Goal: Task Accomplishment & Management: Complete application form

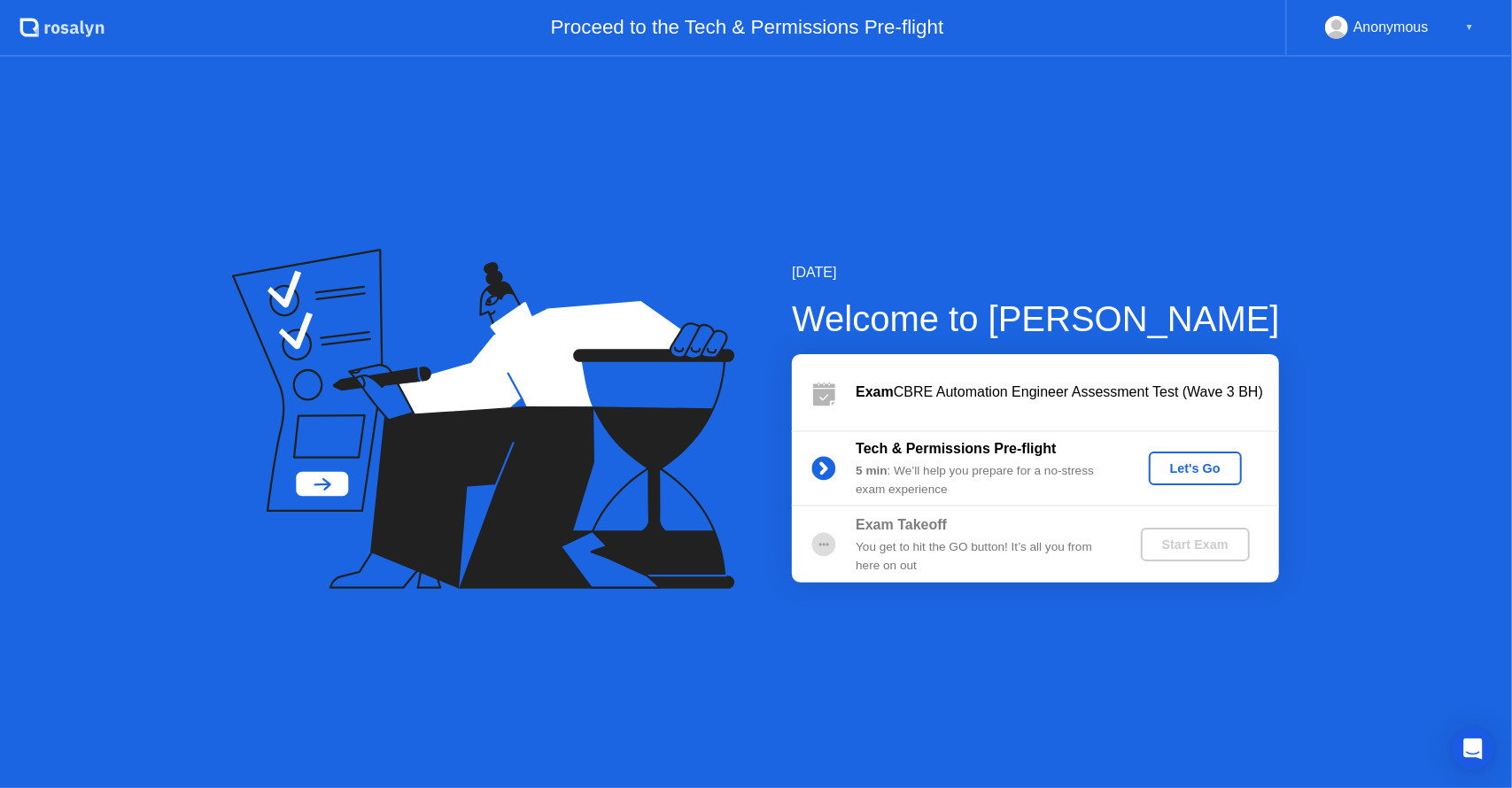
click at [1216, 474] on div "Let's Go" at bounding box center [1195, 468] width 79 height 14
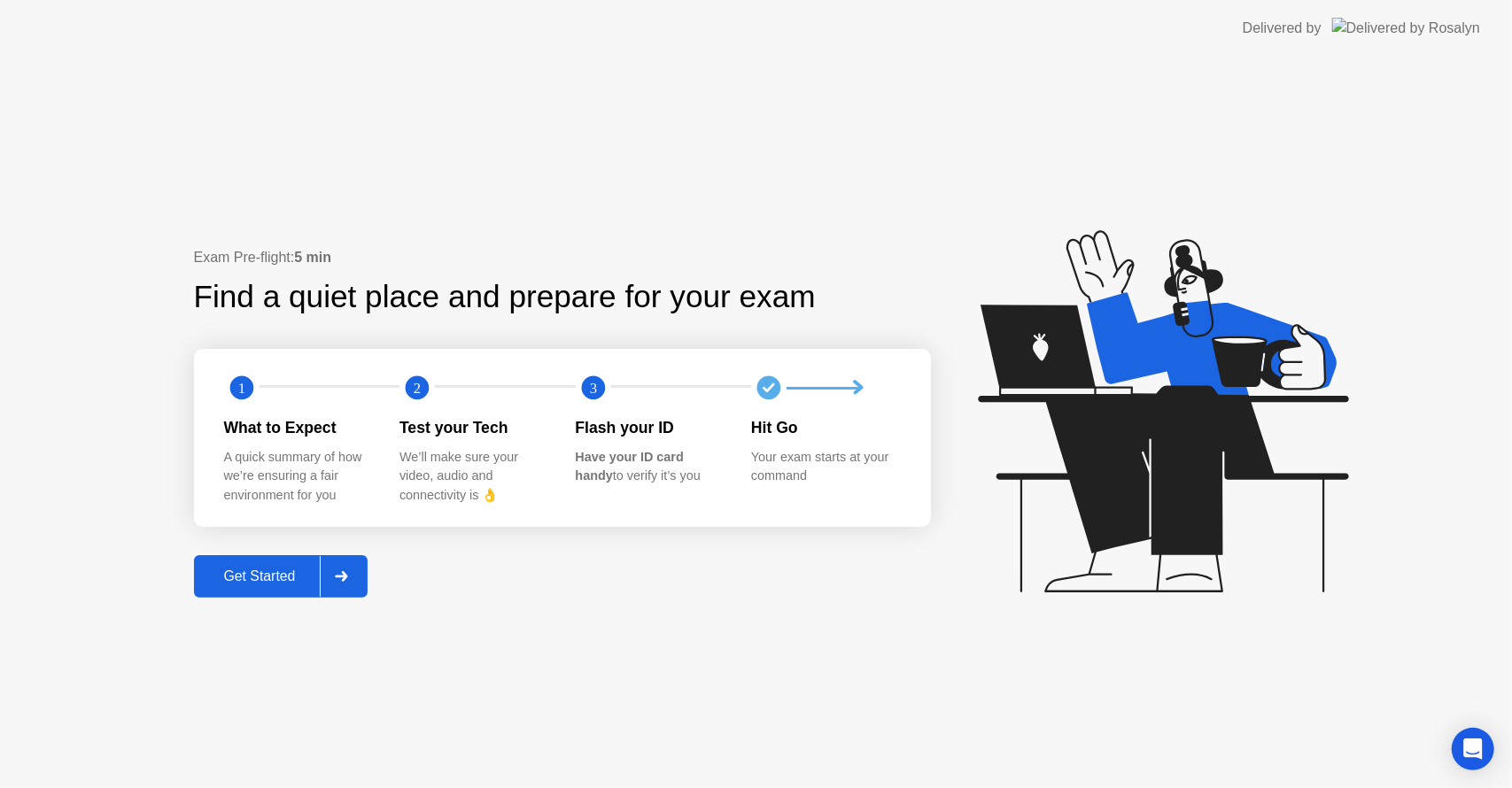
click at [271, 578] on div "Get Started" at bounding box center [260, 577] width 121 height 16
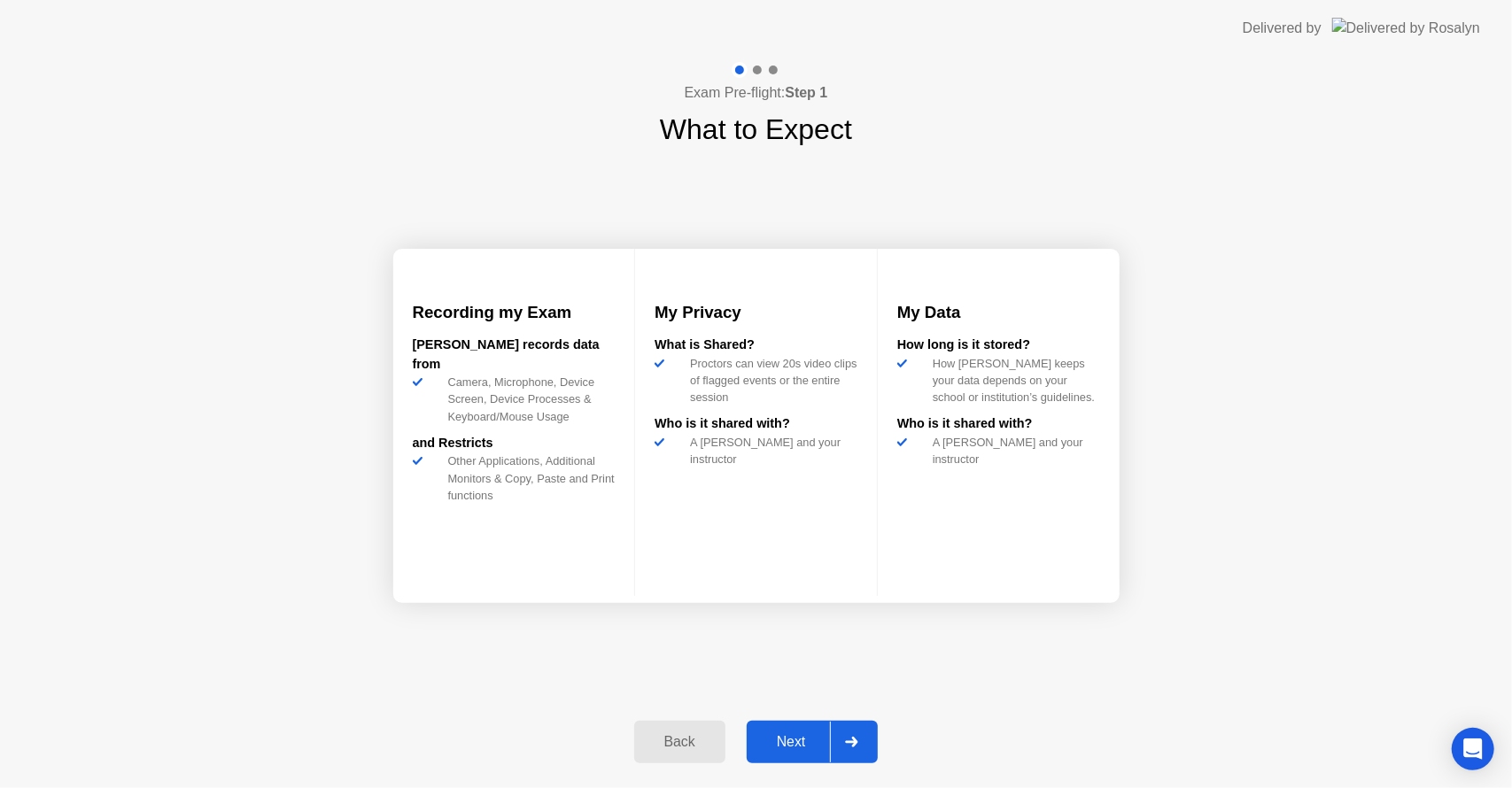
click at [775, 748] on div "Next" at bounding box center [791, 743] width 79 height 16
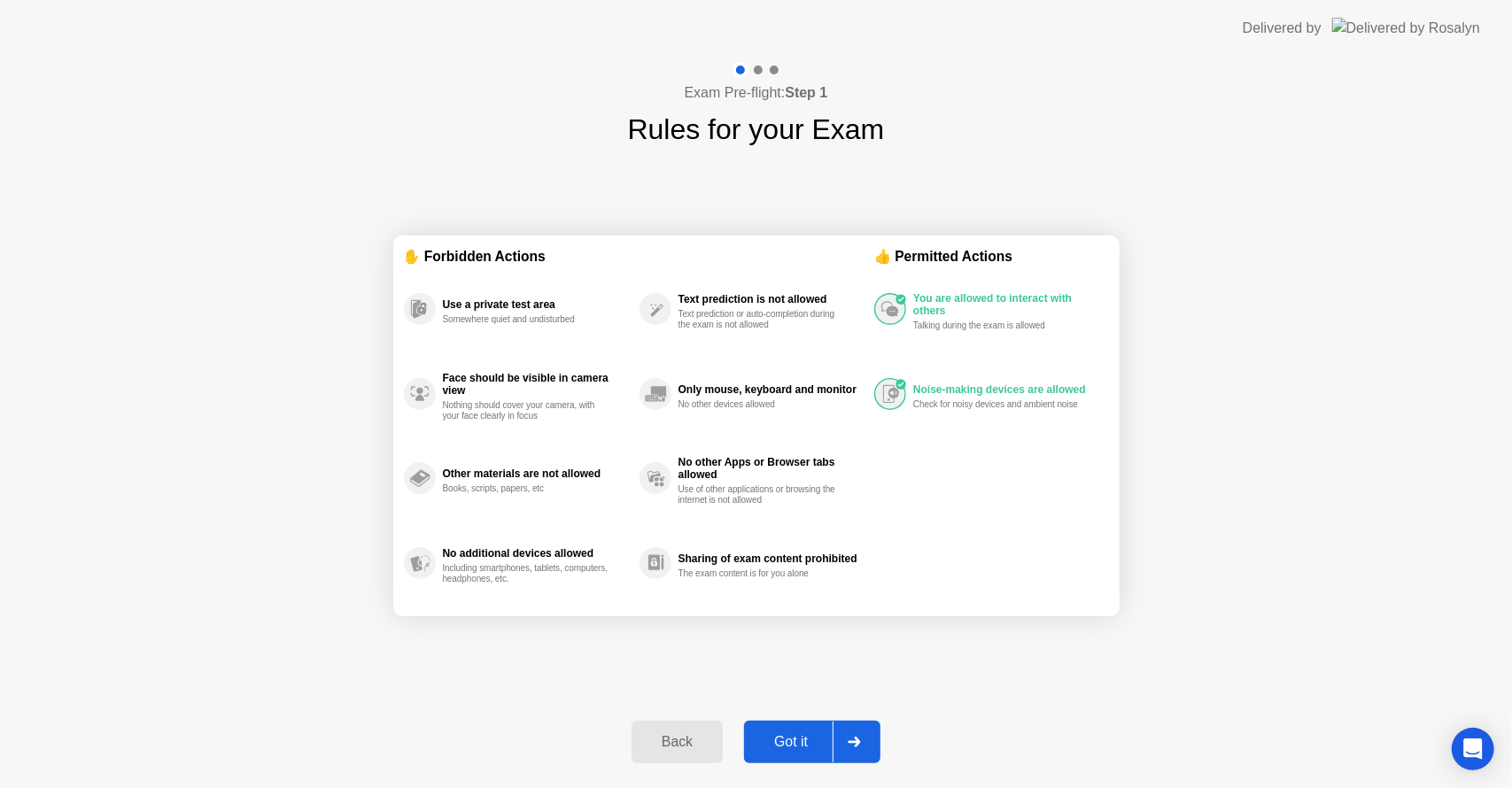
click at [801, 740] on div "Got it" at bounding box center [791, 743] width 83 height 16
select select "**********"
select select "*******"
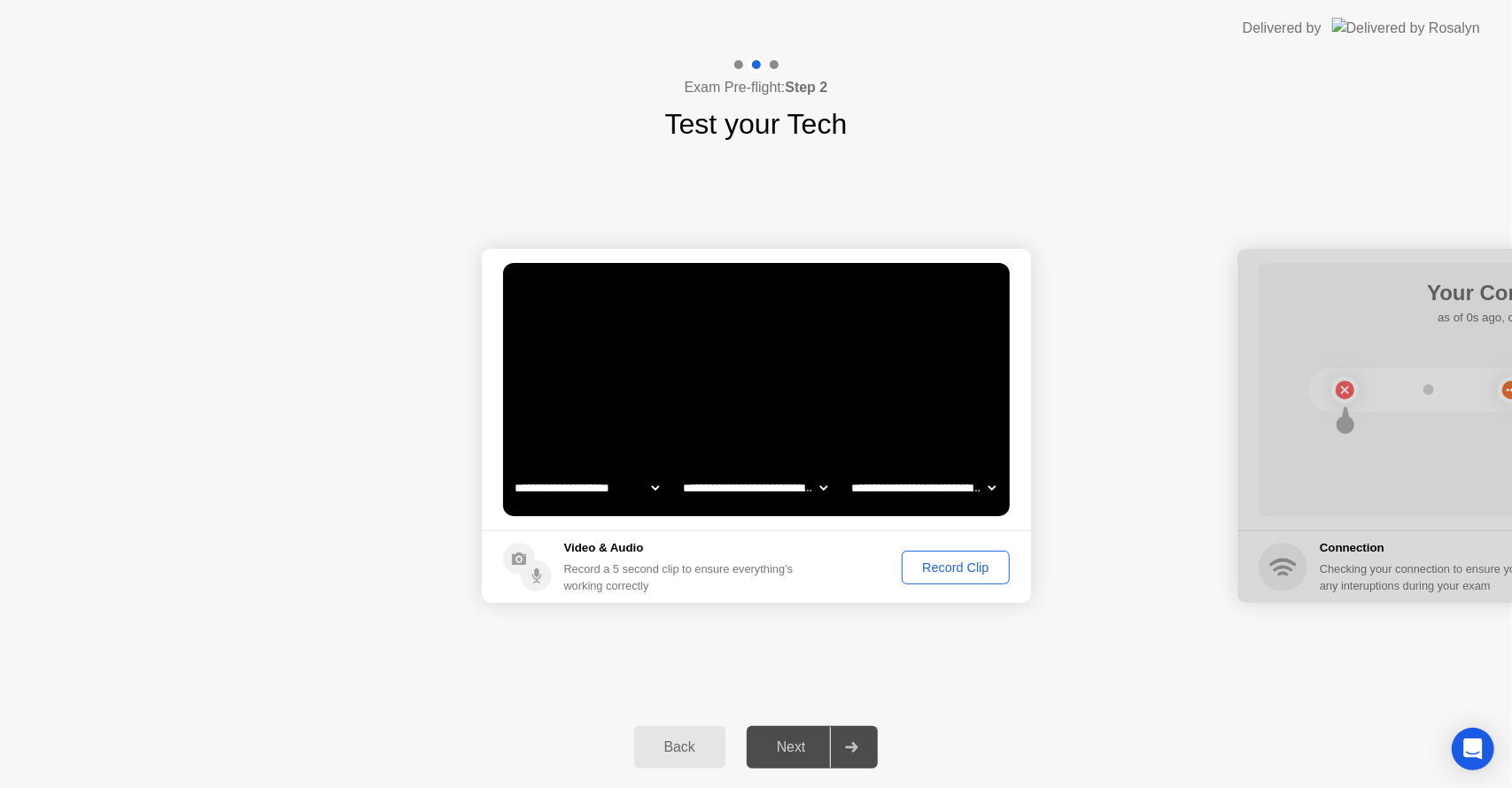
click at [981, 564] on div "Record Clip" at bounding box center [955, 568] width 95 height 14
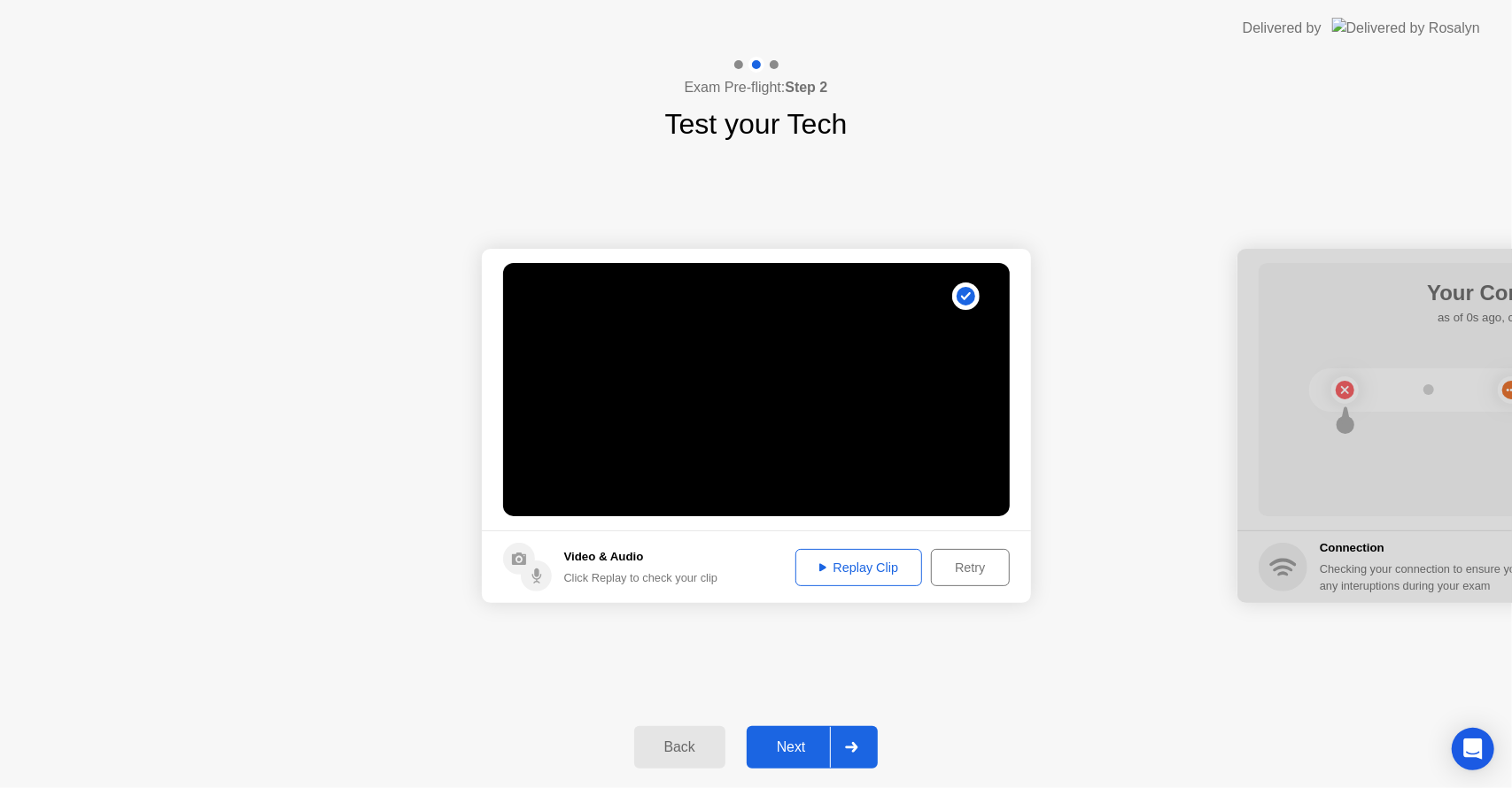
click at [780, 758] on button "Next" at bounding box center [813, 747] width 132 height 42
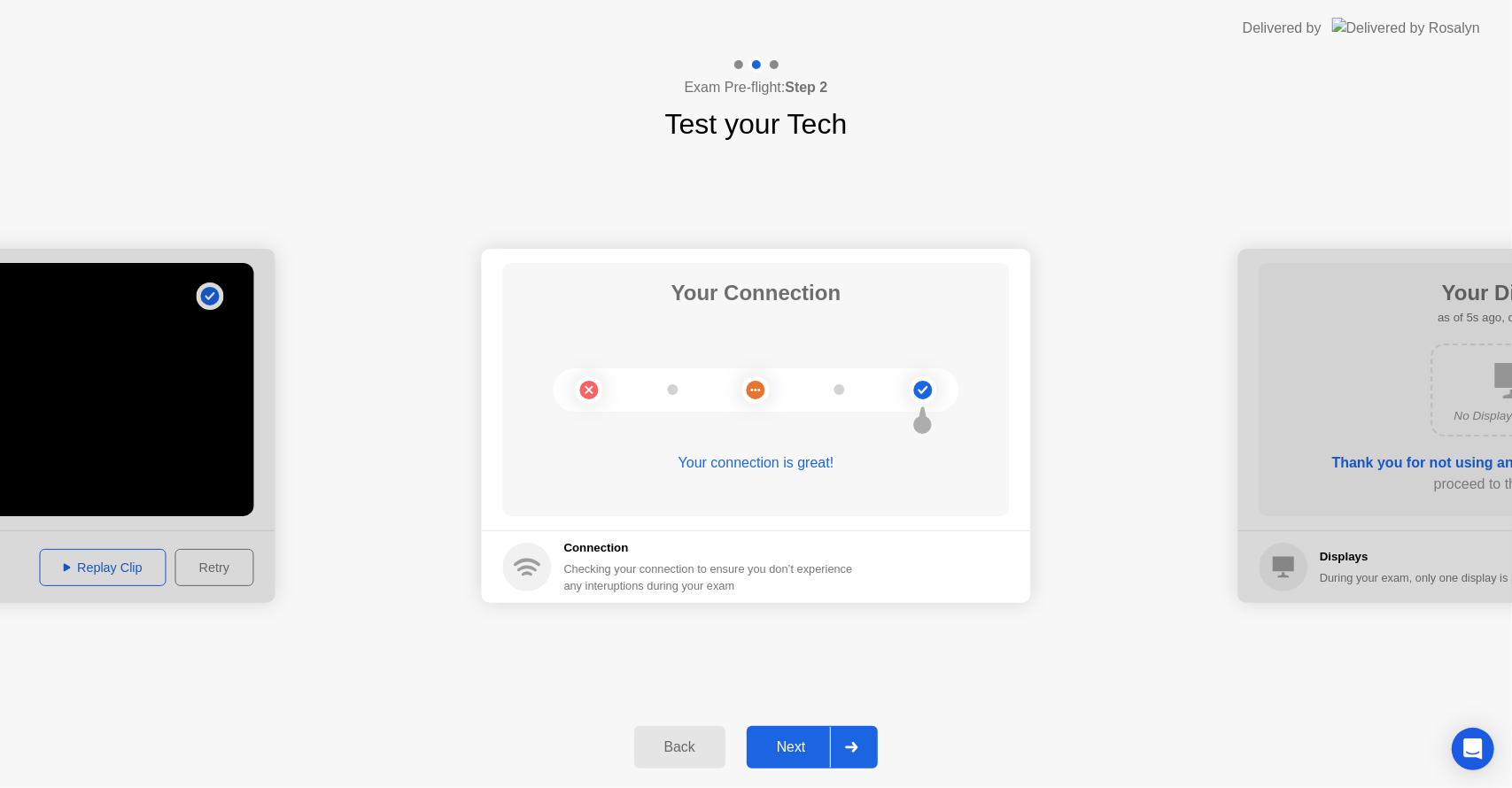
click at [786, 749] on div "Next" at bounding box center [791, 748] width 79 height 16
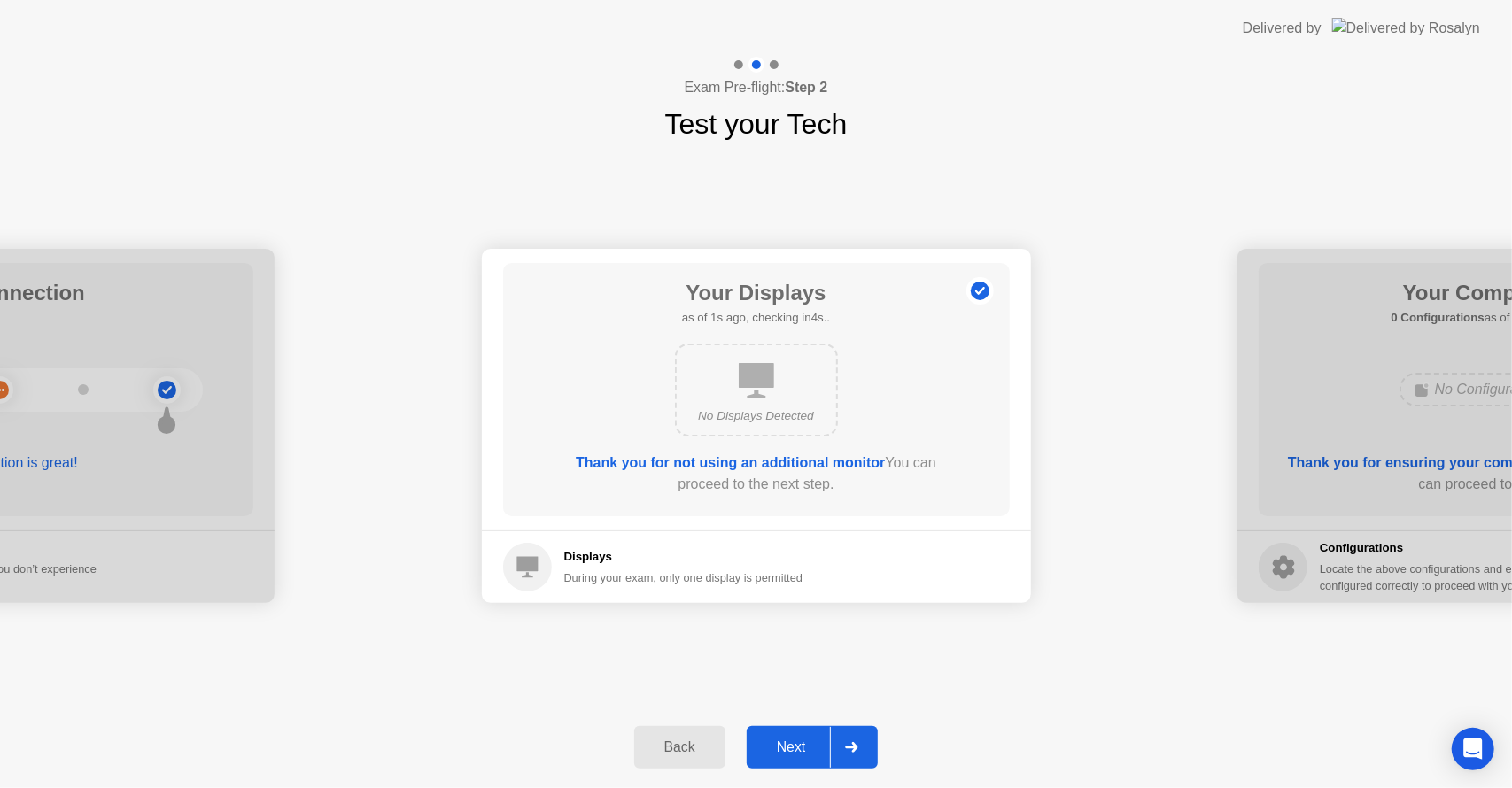
click at [786, 752] on div "Next" at bounding box center [791, 748] width 79 height 16
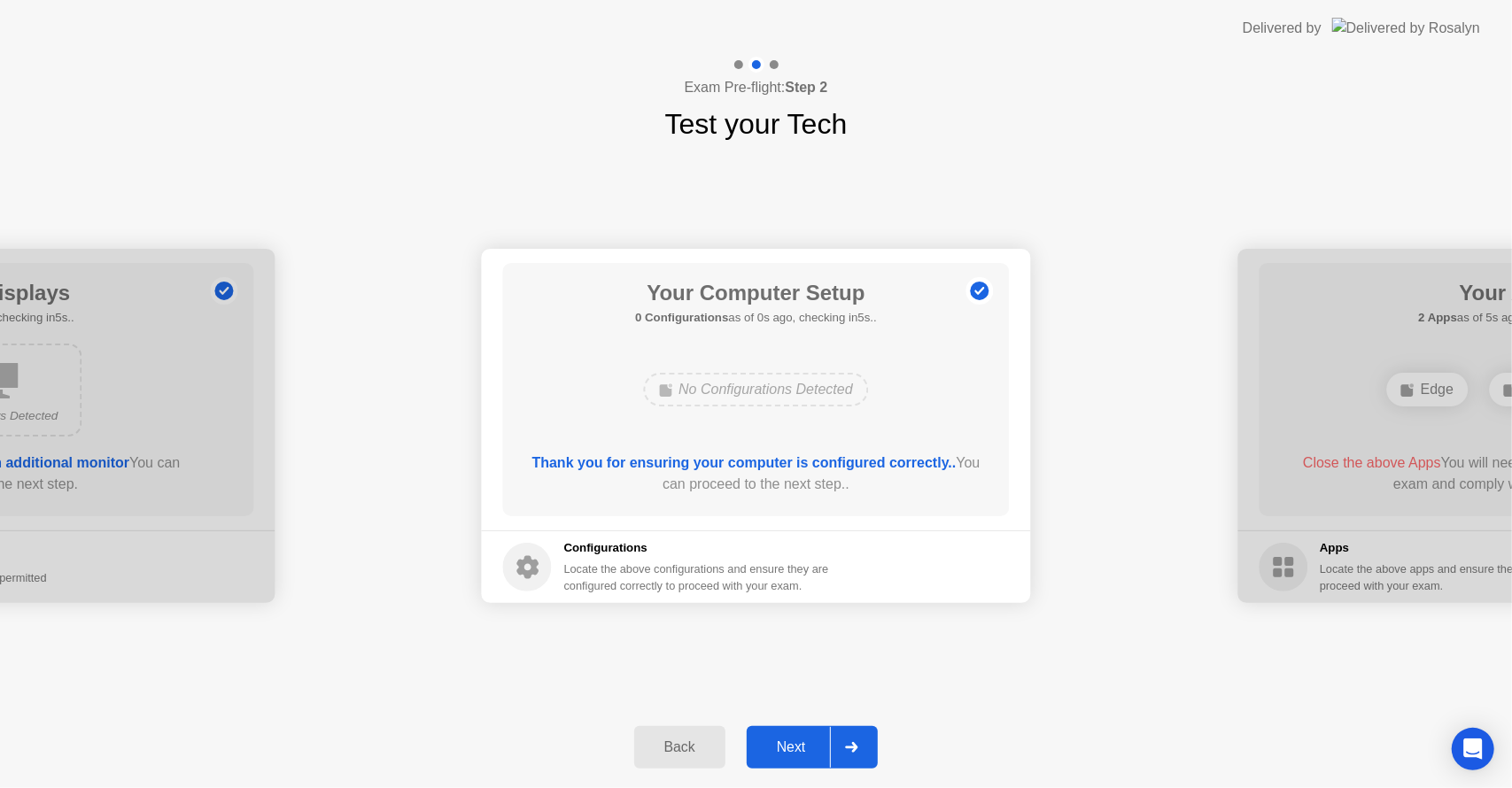
click at [786, 754] on div "Next" at bounding box center [791, 748] width 79 height 16
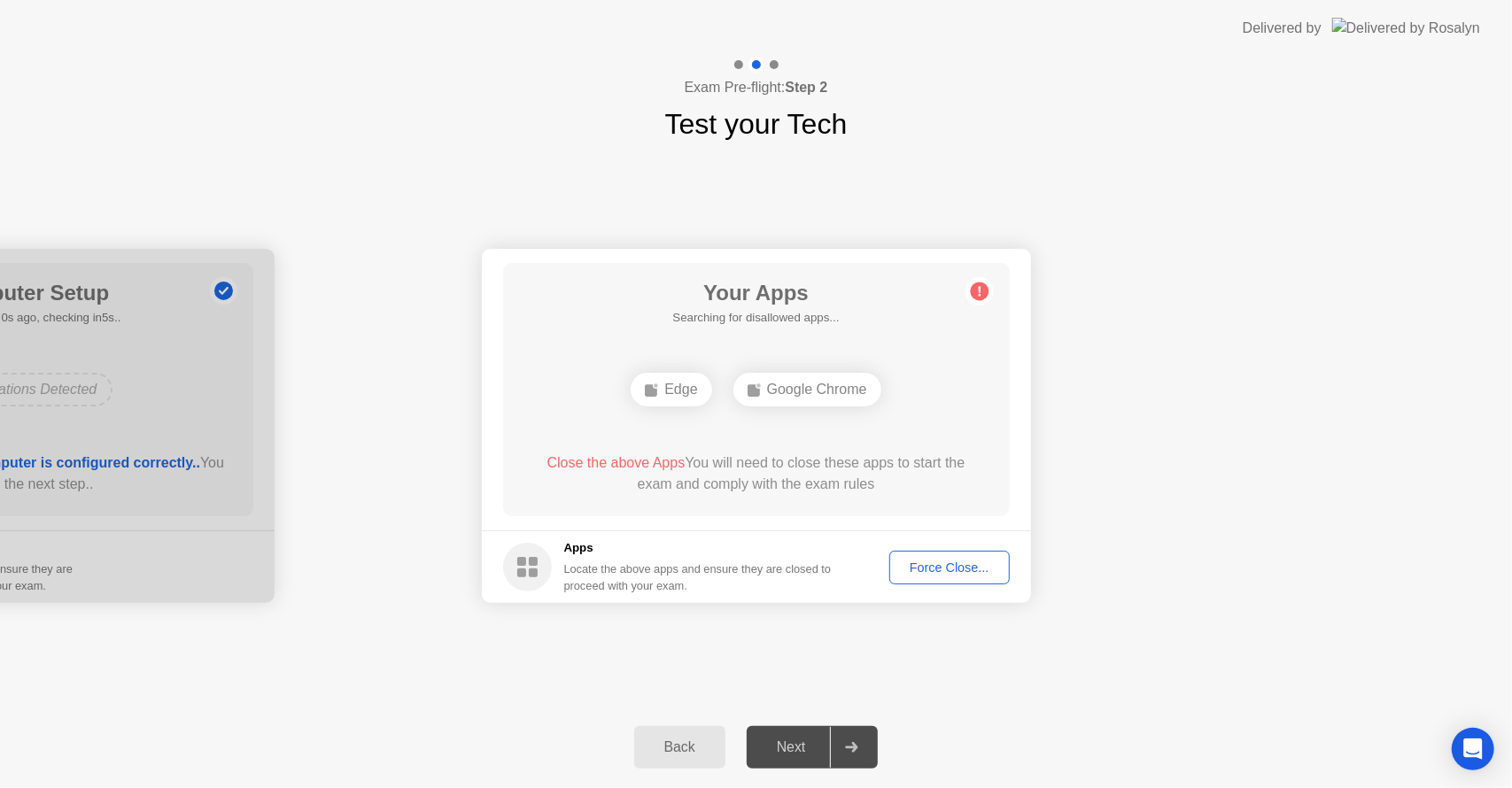
click at [958, 571] on div "Force Close..." at bounding box center [949, 568] width 108 height 14
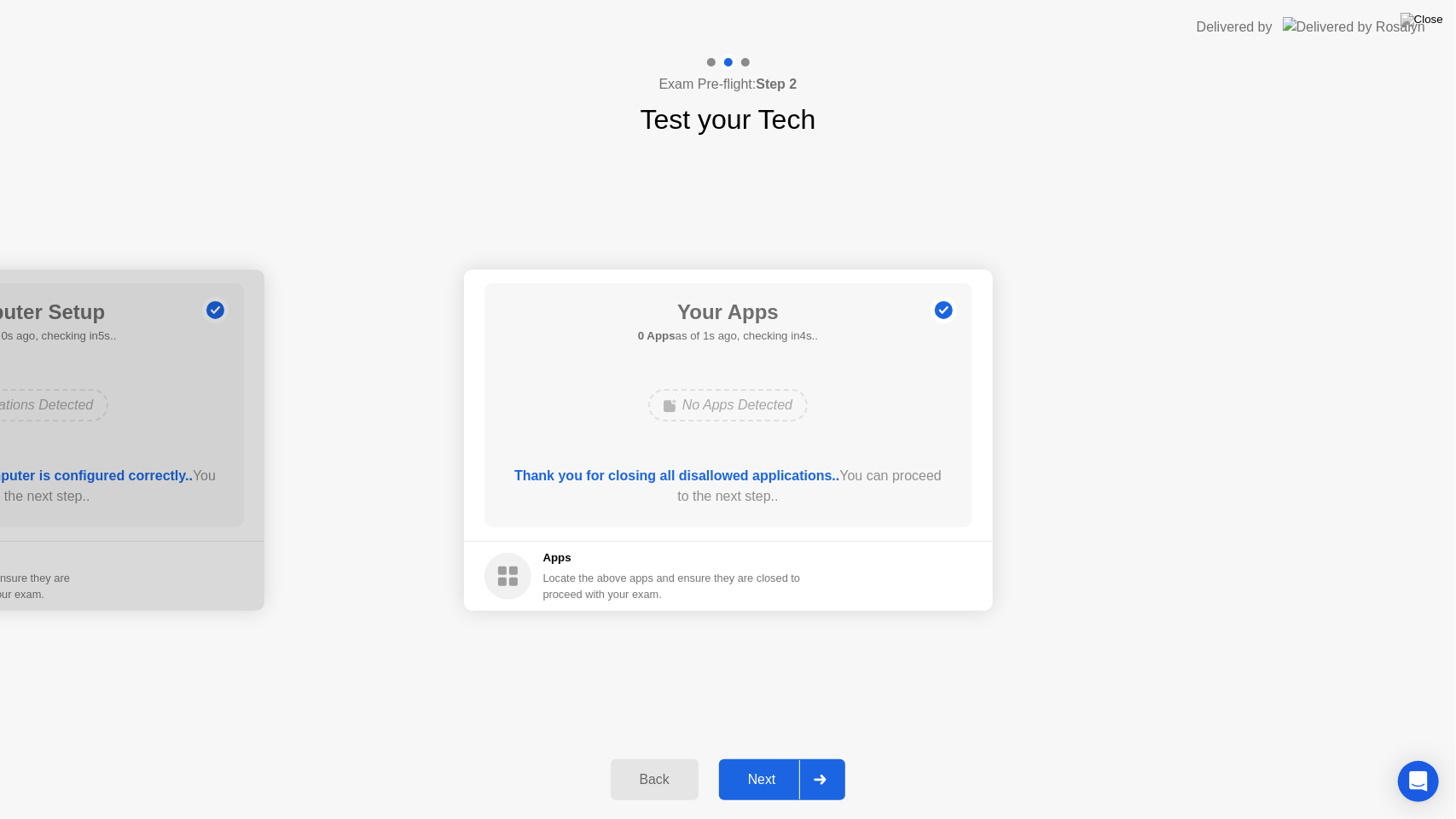
click at [761, 758] on div "Next" at bounding box center [762, 780] width 76 height 15
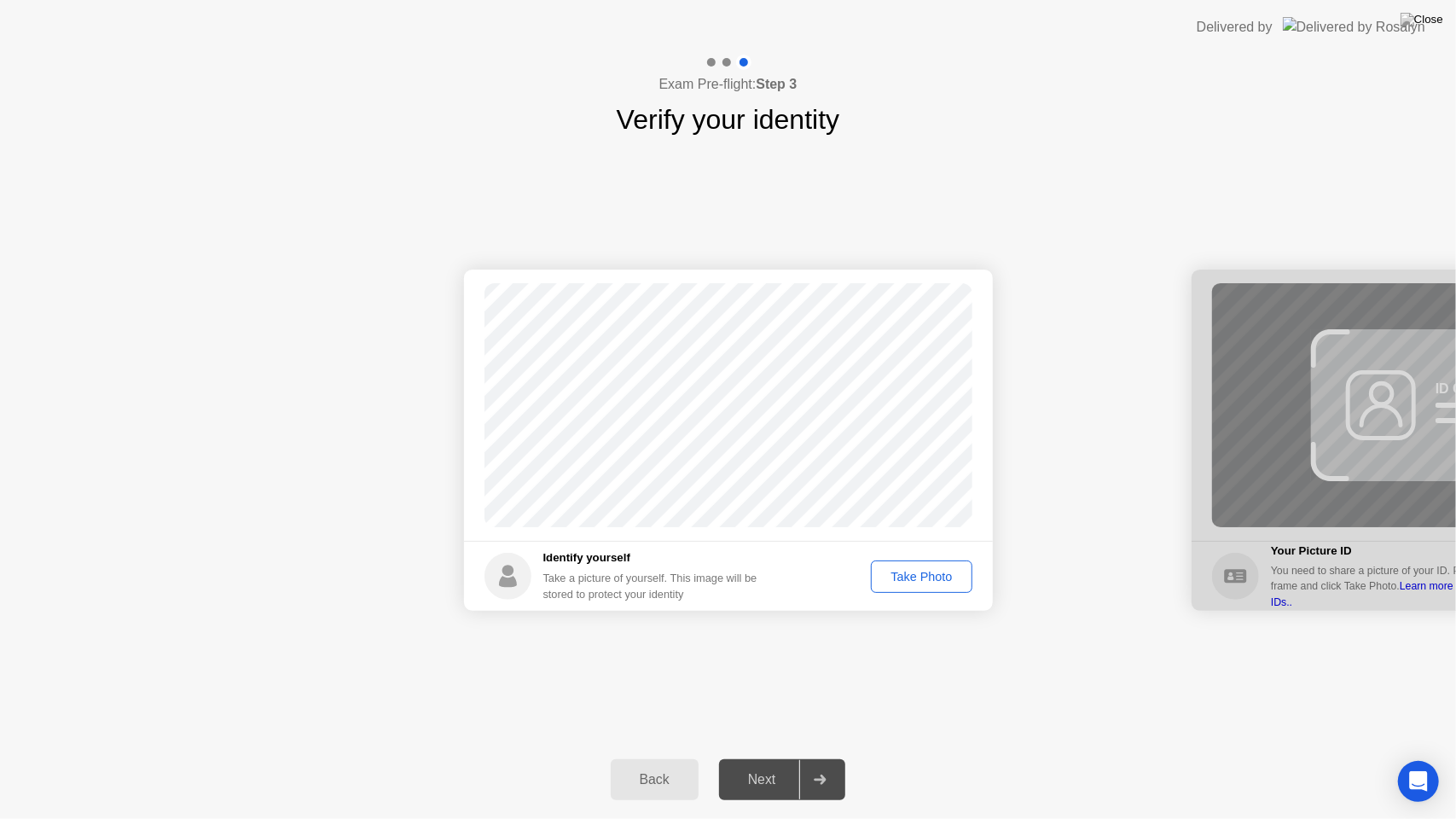
drag, startPoint x: 929, startPoint y: 578, endPoint x: 869, endPoint y: 599, distance: 63.6
click at [928, 578] on div "Take Photo" at bounding box center [921, 576] width 88 height 13
click at [770, 758] on button "Next" at bounding box center [783, 779] width 127 height 41
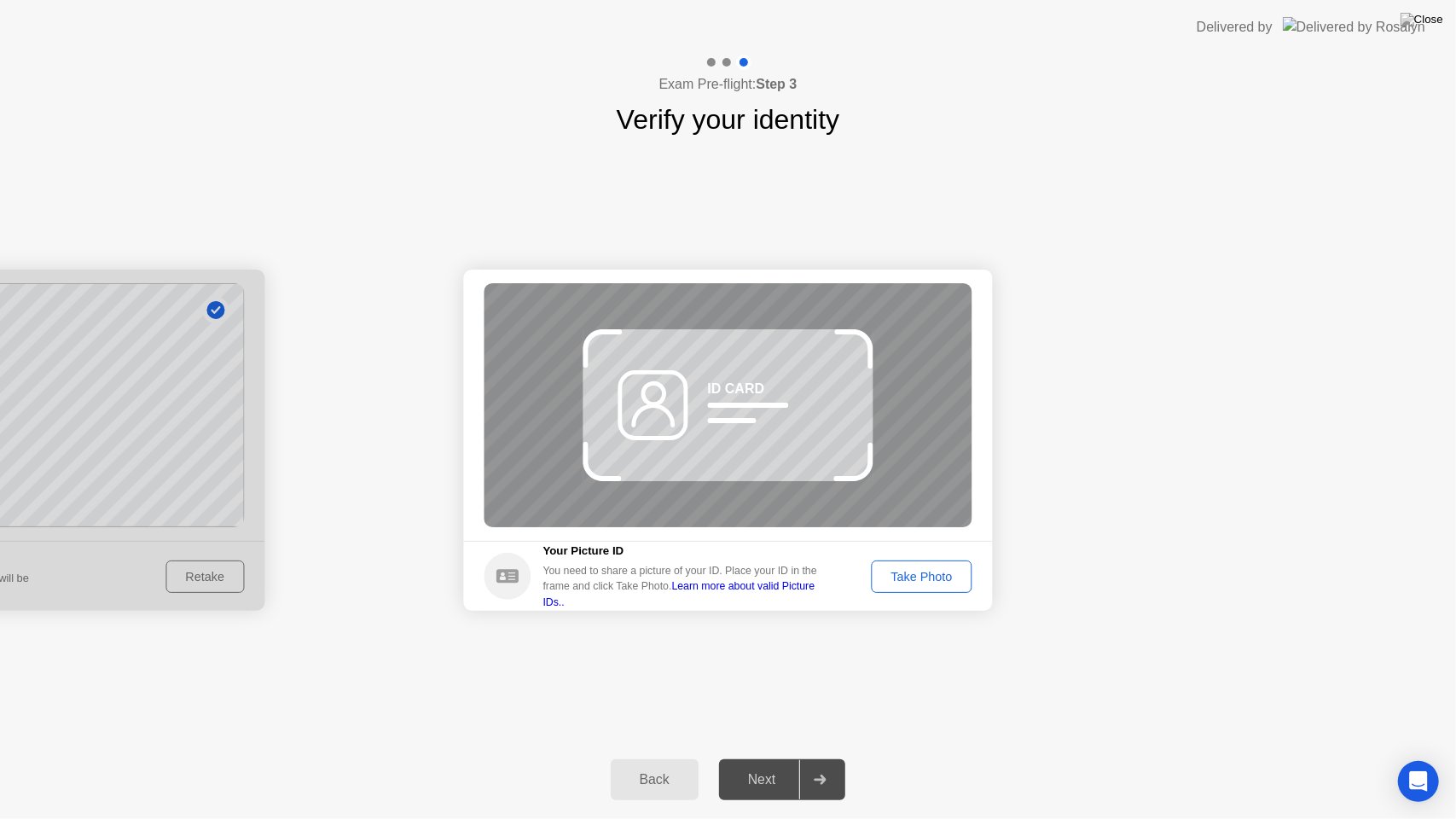
click at [930, 583] on div "Take Photo" at bounding box center [921, 576] width 88 height 13
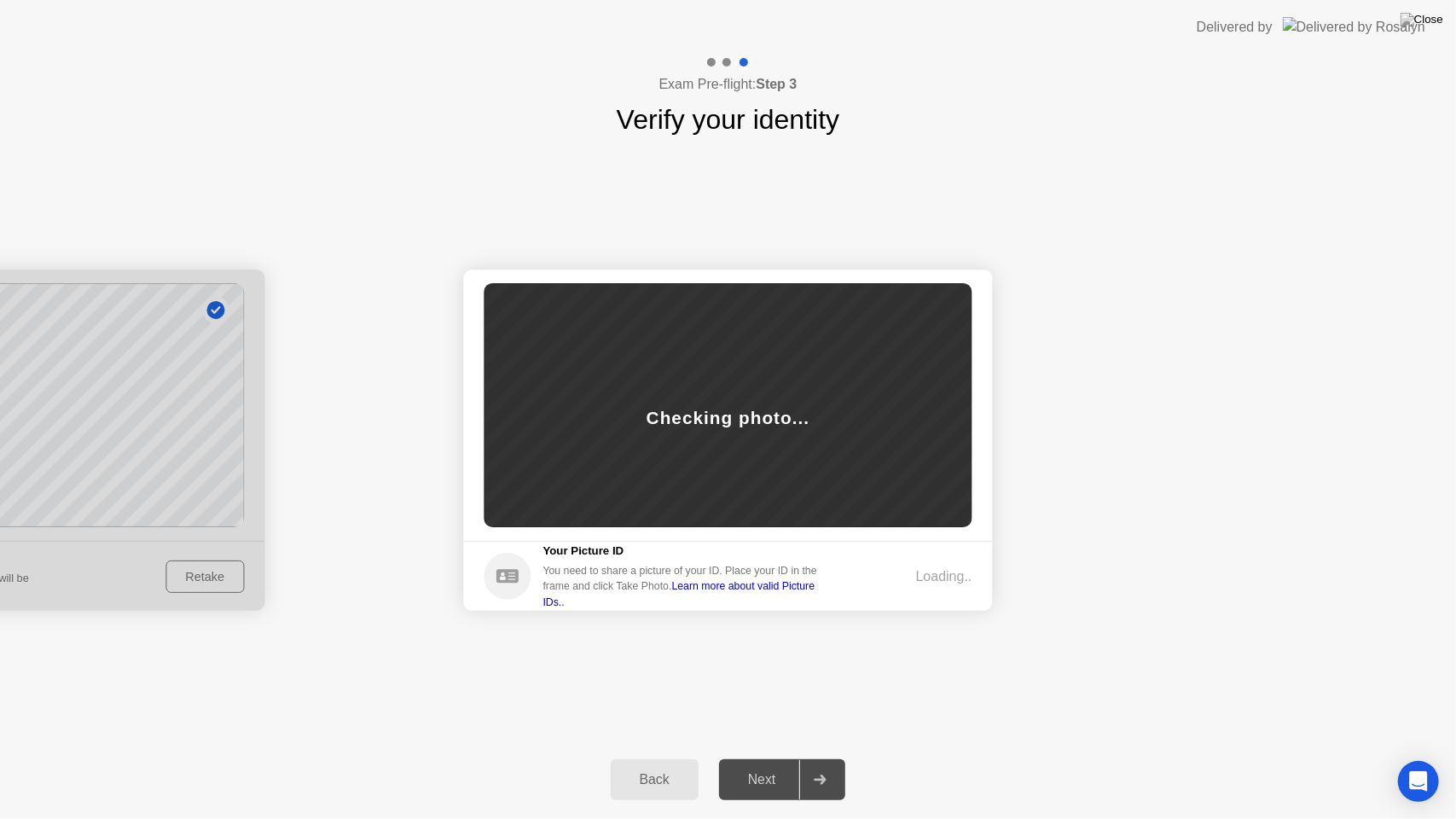
click at [763, 758] on div "Next" at bounding box center [762, 780] width 76 height 15
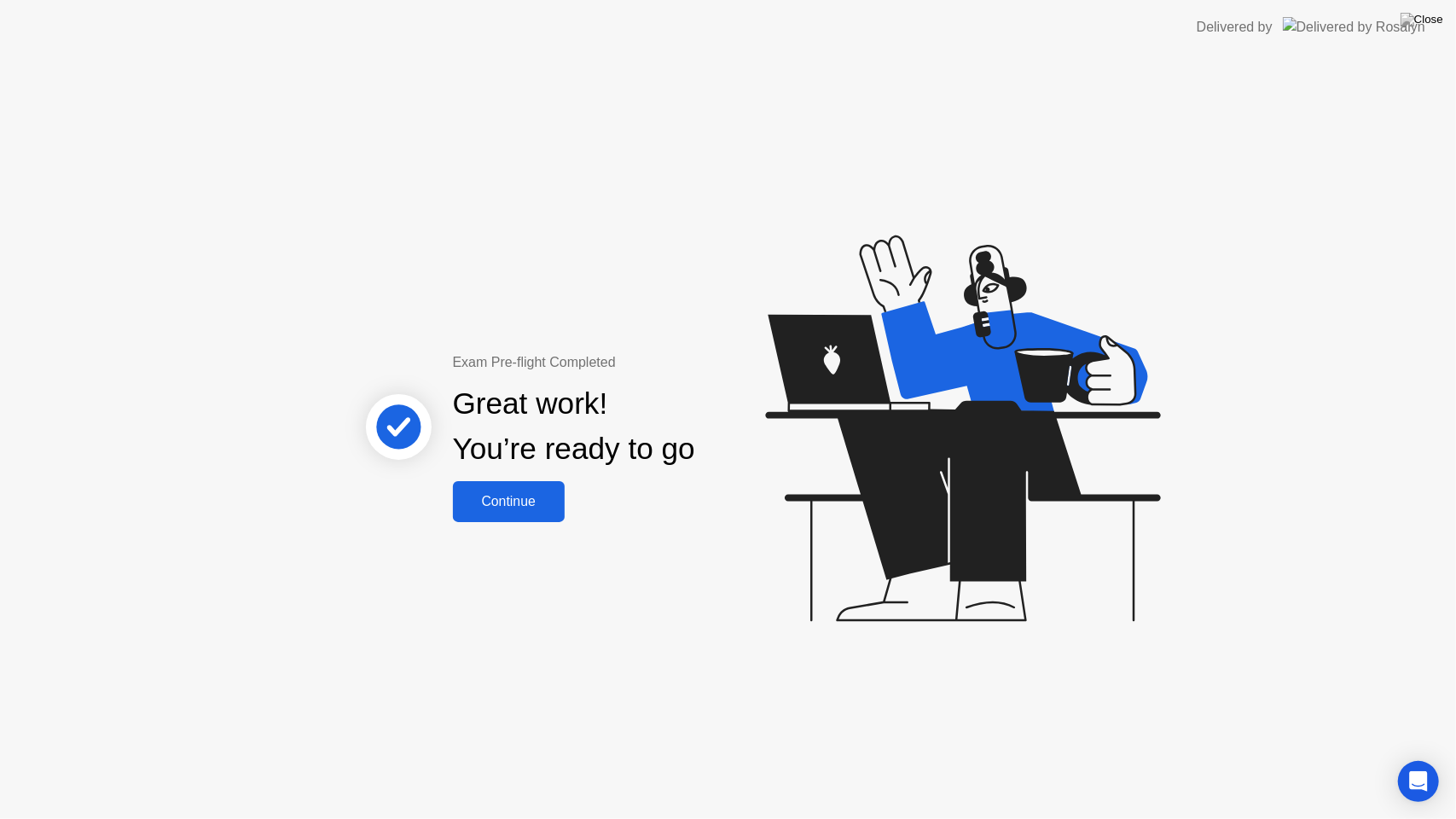
click at [539, 494] on div "Continue" at bounding box center [509, 501] width 102 height 15
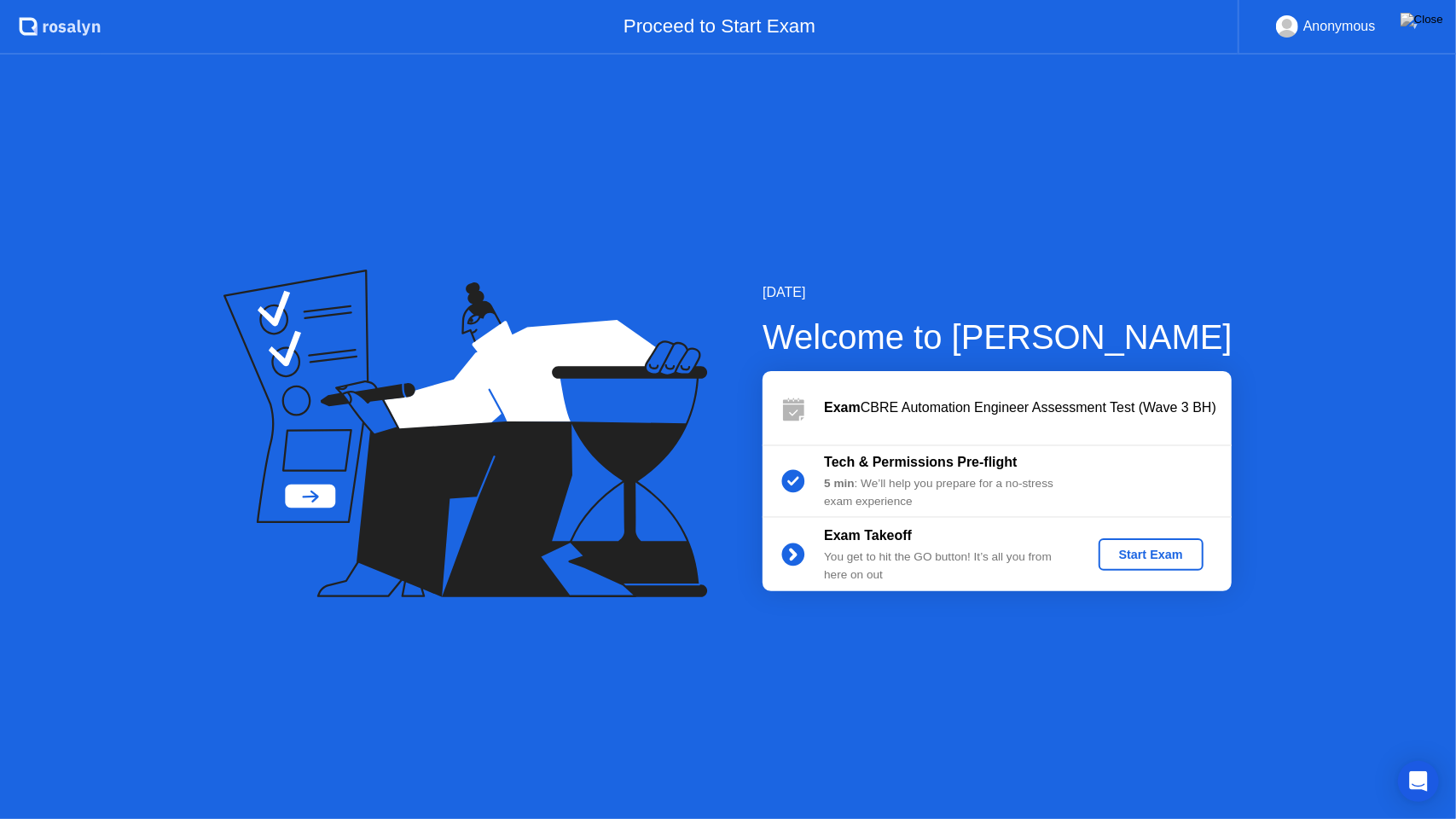
click at [1139, 556] on div "Start Exam" at bounding box center [1151, 555] width 91 height 13
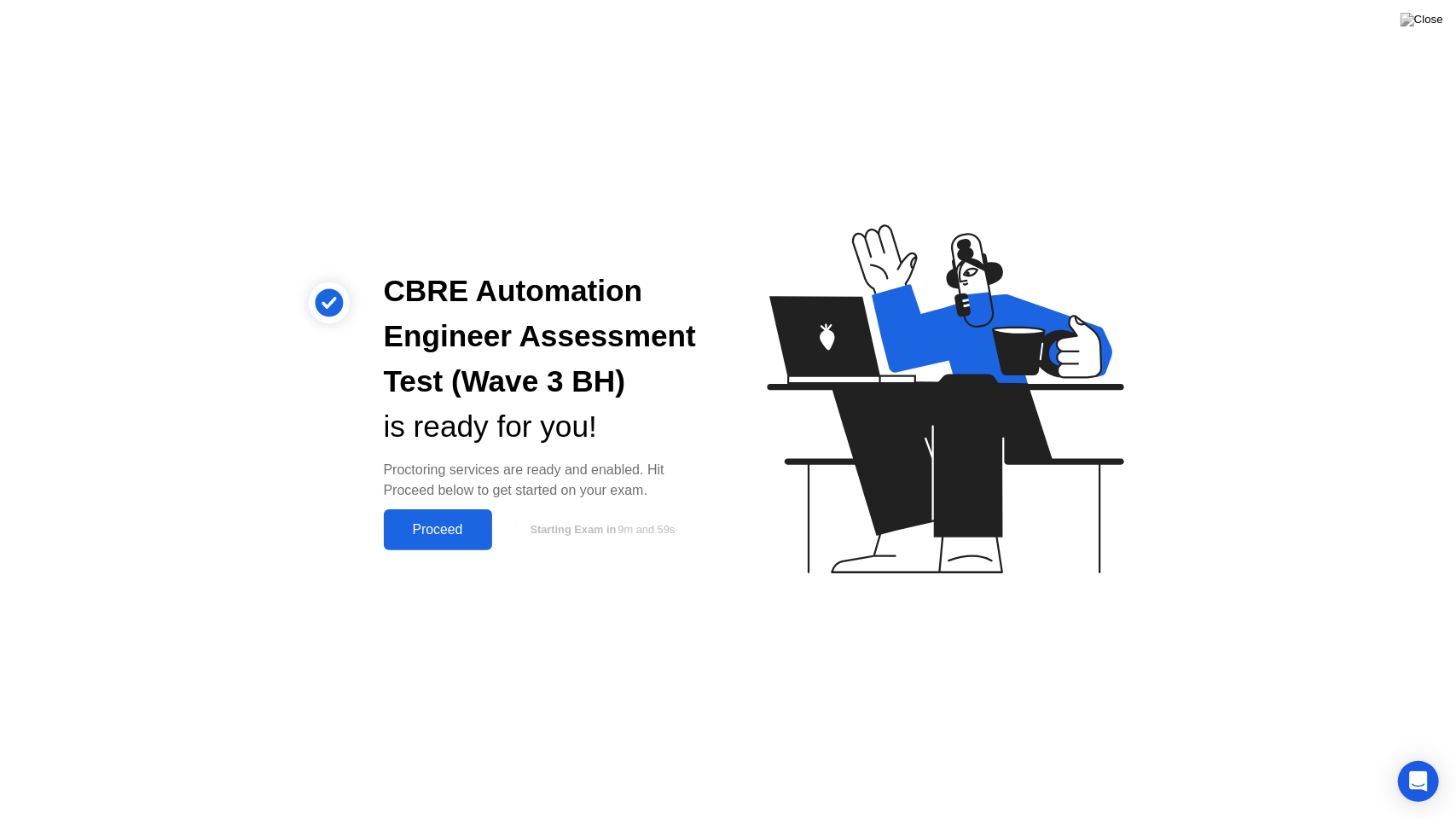
click at [443, 524] on div "Proceed" at bounding box center [437, 530] width 98 height 15
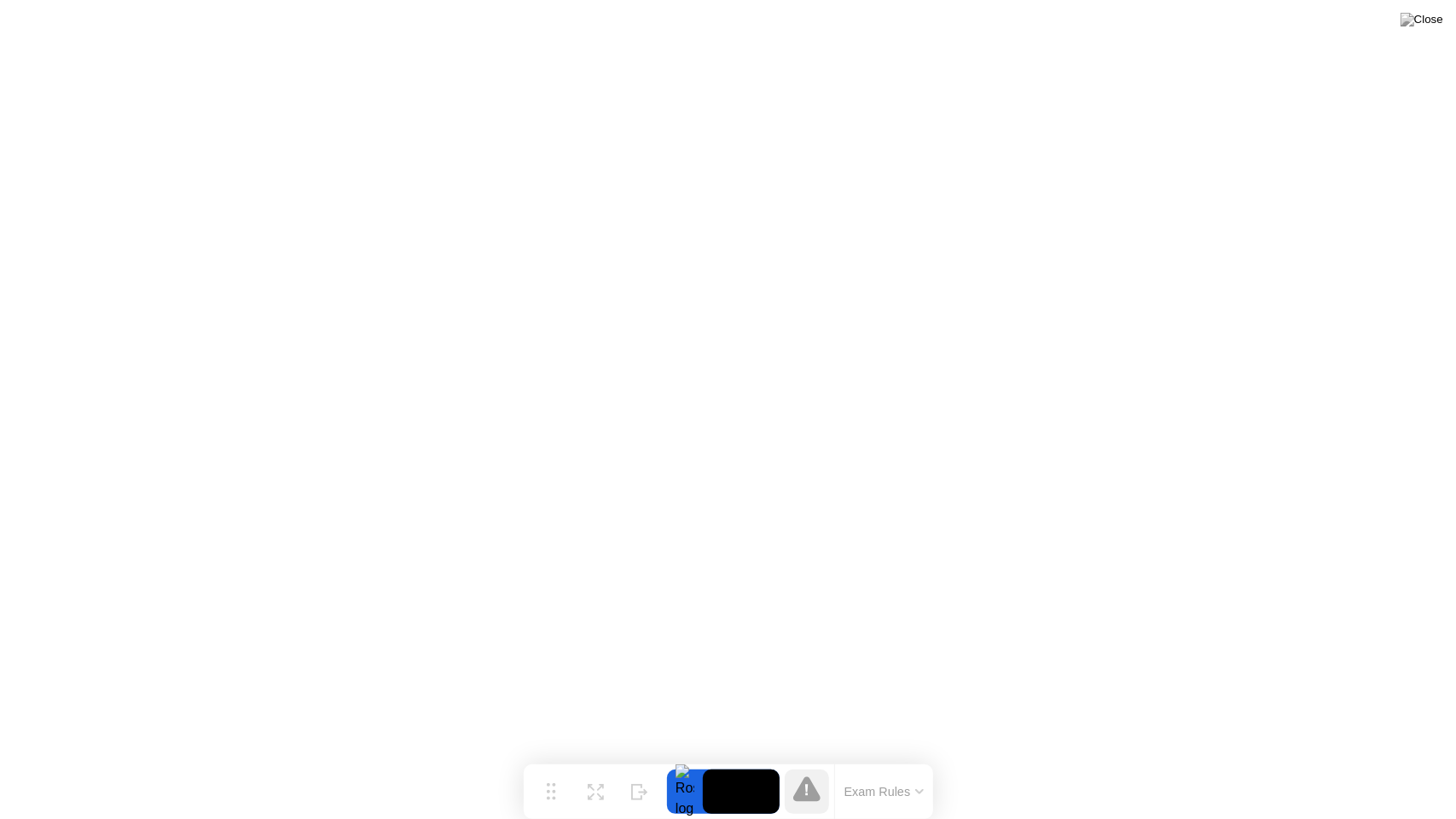
click at [914, 758] on button "Exam Rules" at bounding box center [884, 791] width 90 height 15
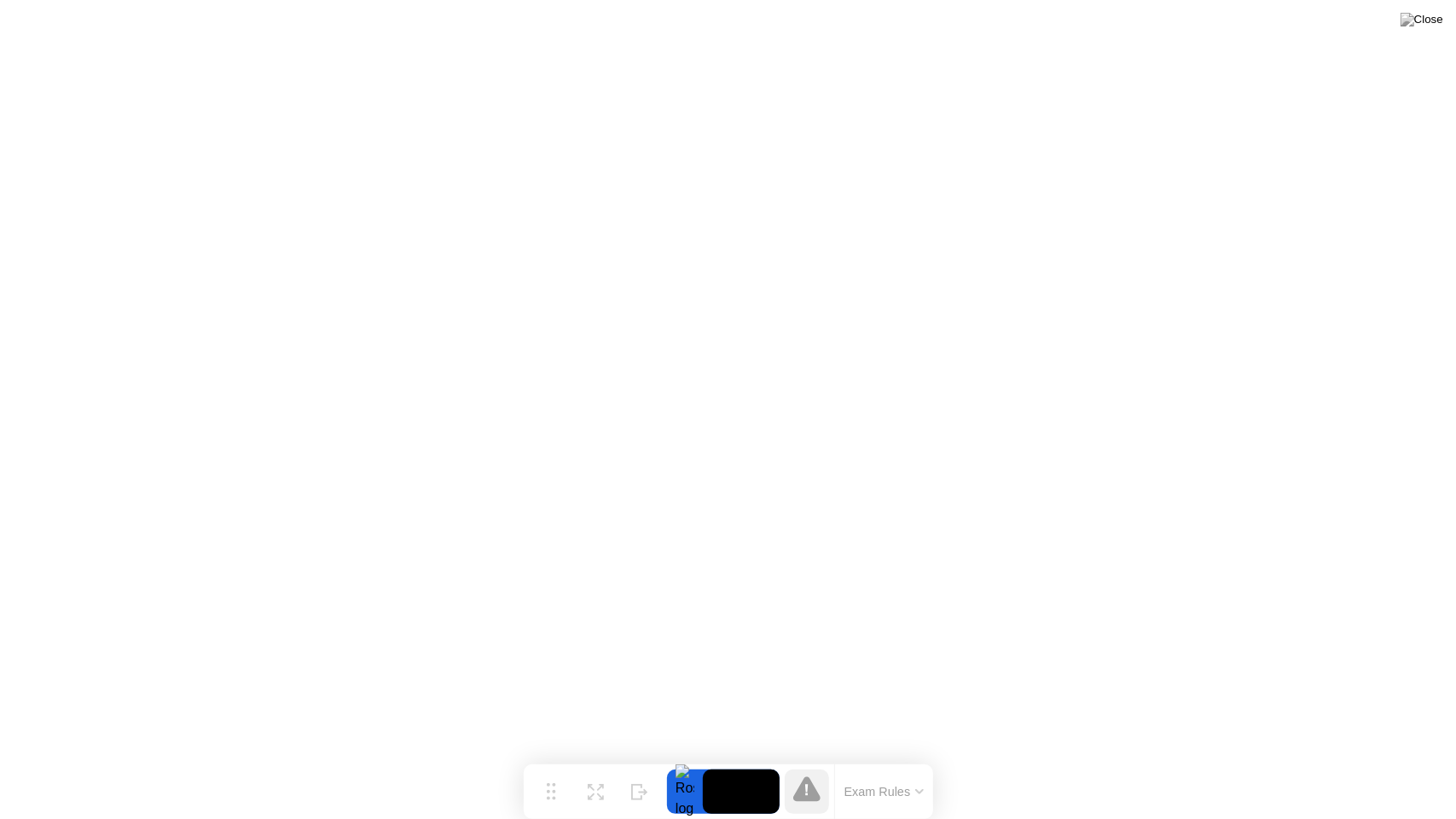
click at [688, 758] on div at bounding box center [685, 791] width 36 height 45
click at [732, 758] on video at bounding box center [741, 791] width 77 height 45
click at [813, 758] on icon at bounding box center [806, 789] width 28 height 25
click at [879, 758] on button "Exam Rules" at bounding box center [884, 791] width 90 height 15
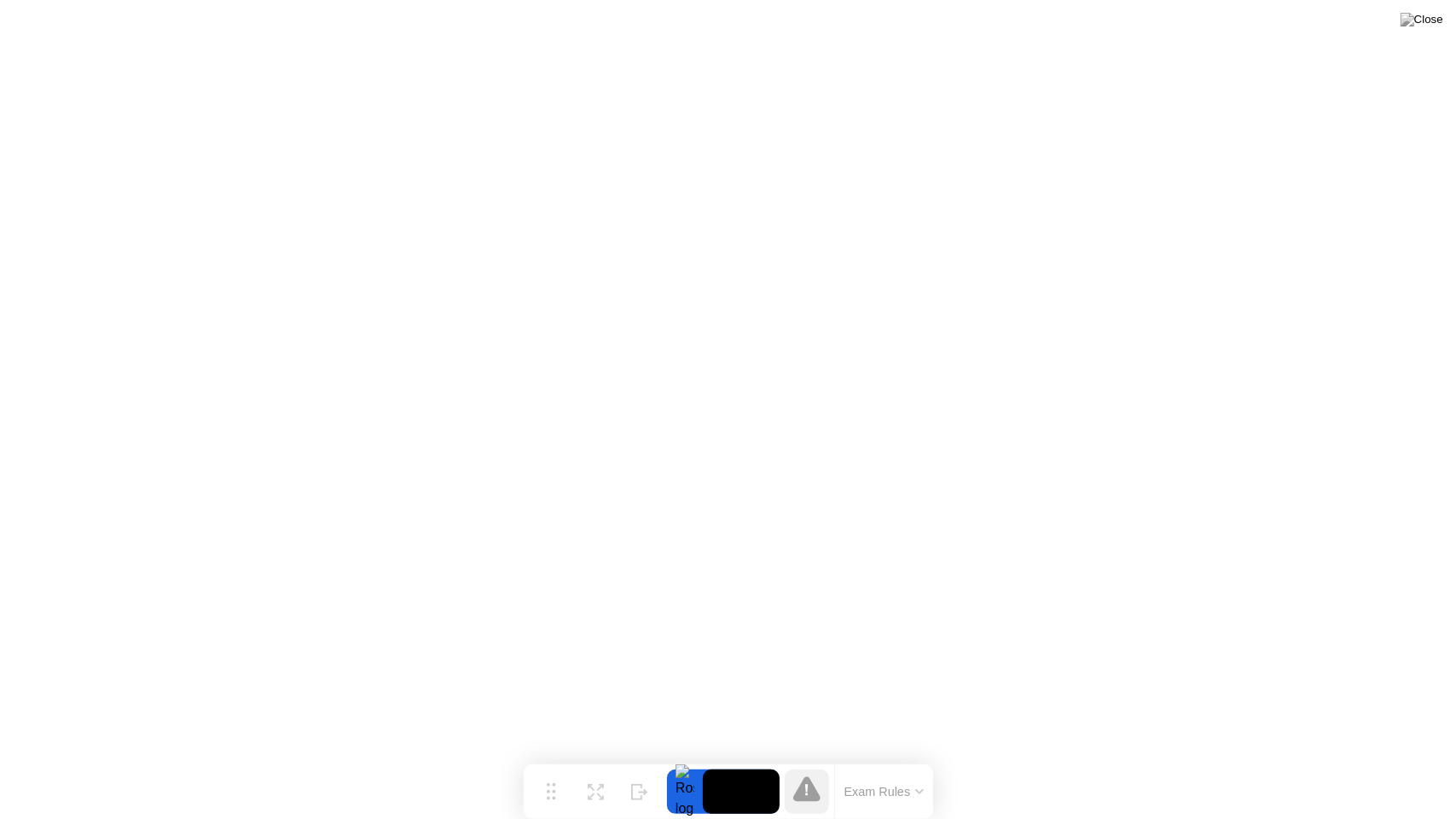
click at [916, 758] on button "Exam Rules" at bounding box center [884, 791] width 90 height 15
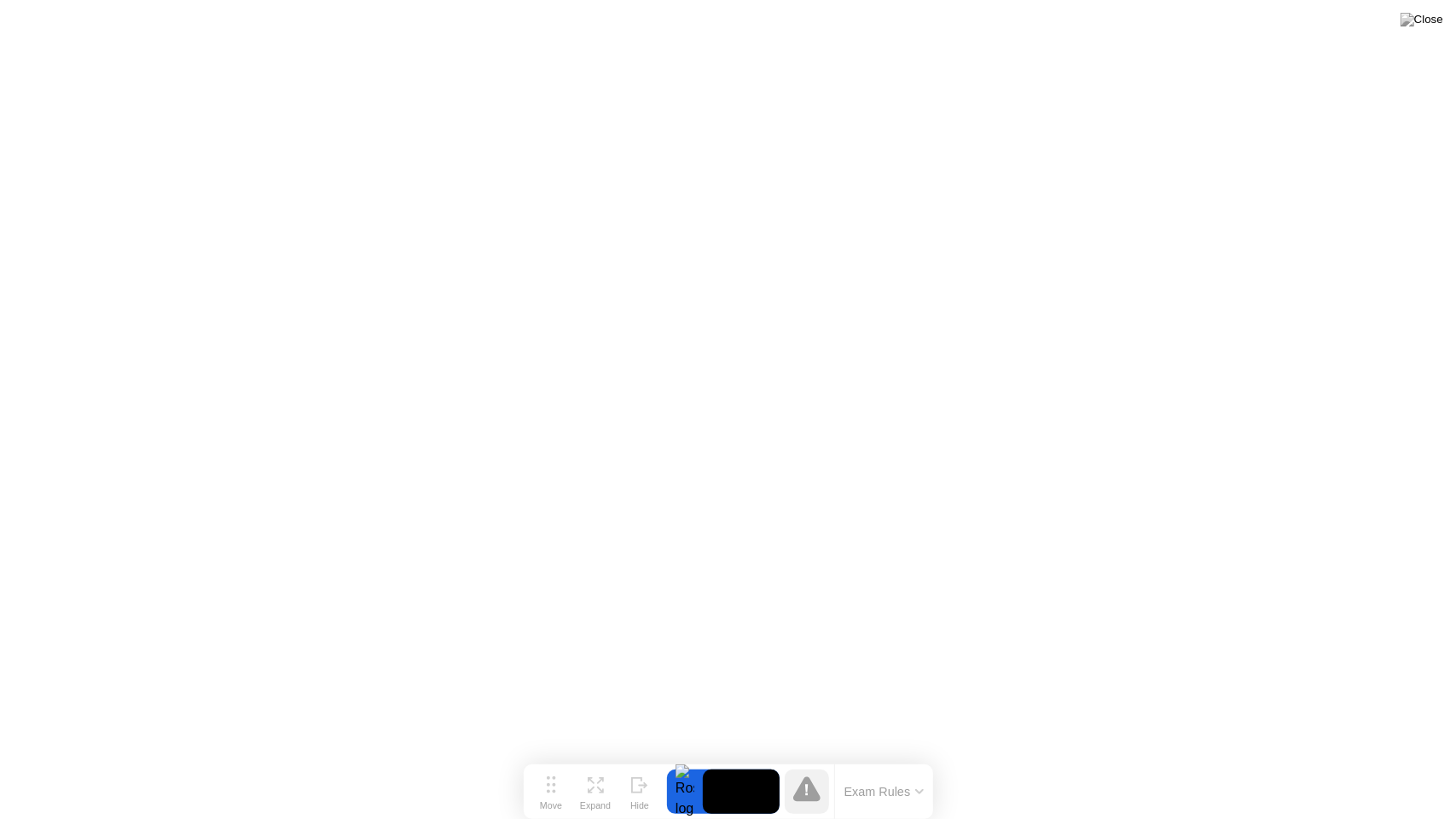
click at [641, 758] on div "Hide" at bounding box center [640, 805] width 19 height 10
click at [1377, 758] on div "Show" at bounding box center [1388, 805] width 23 height 10
click at [547, 758] on icon at bounding box center [552, 785] width 10 height 17
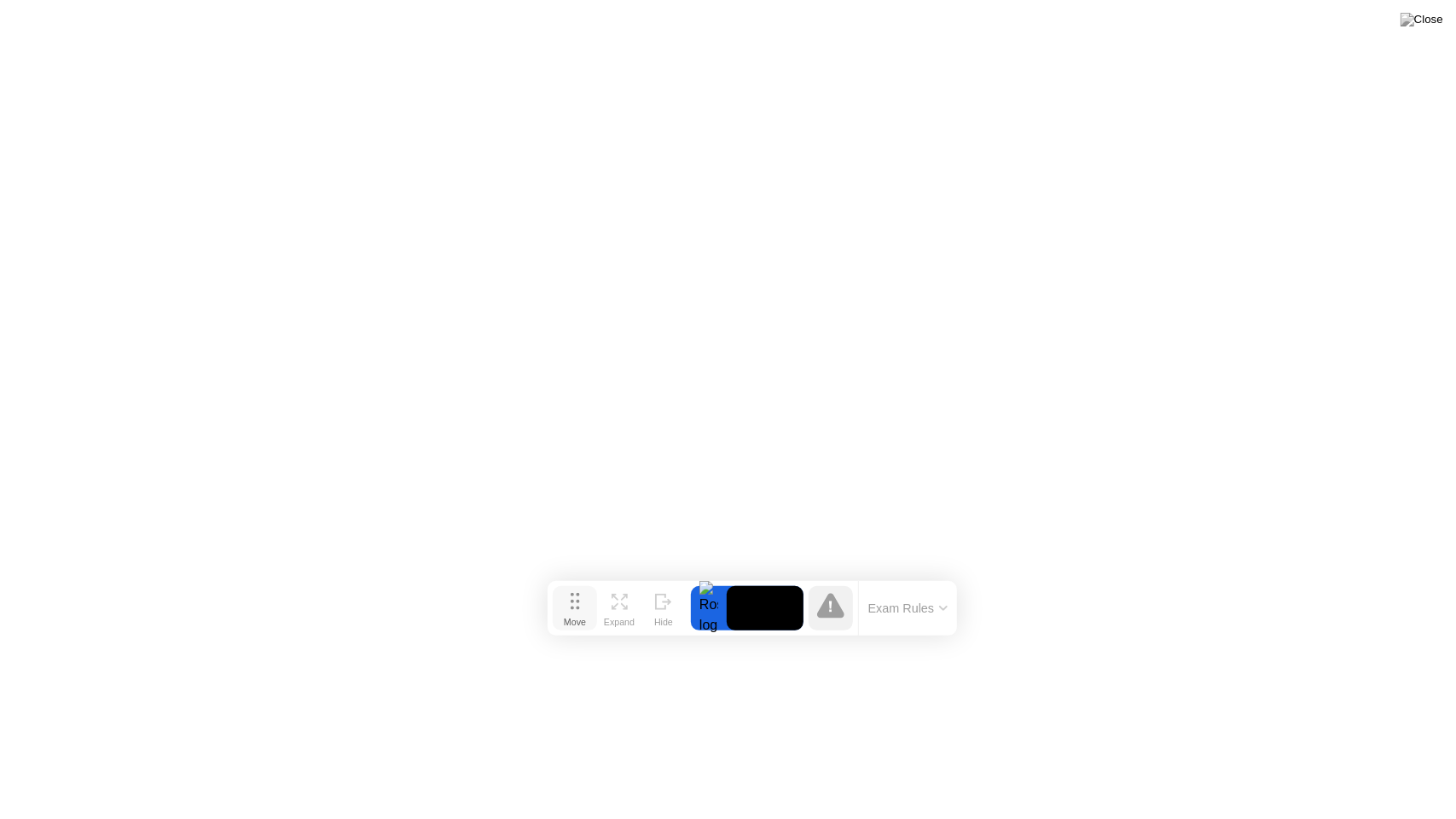
drag, startPoint x: 554, startPoint y: 788, endPoint x: 558, endPoint y: 596, distance: 192.0
click at [571, 596] on icon at bounding box center [575, 601] width 10 height 17
click at [593, 610] on div "Expand" at bounding box center [598, 614] width 30 height 10
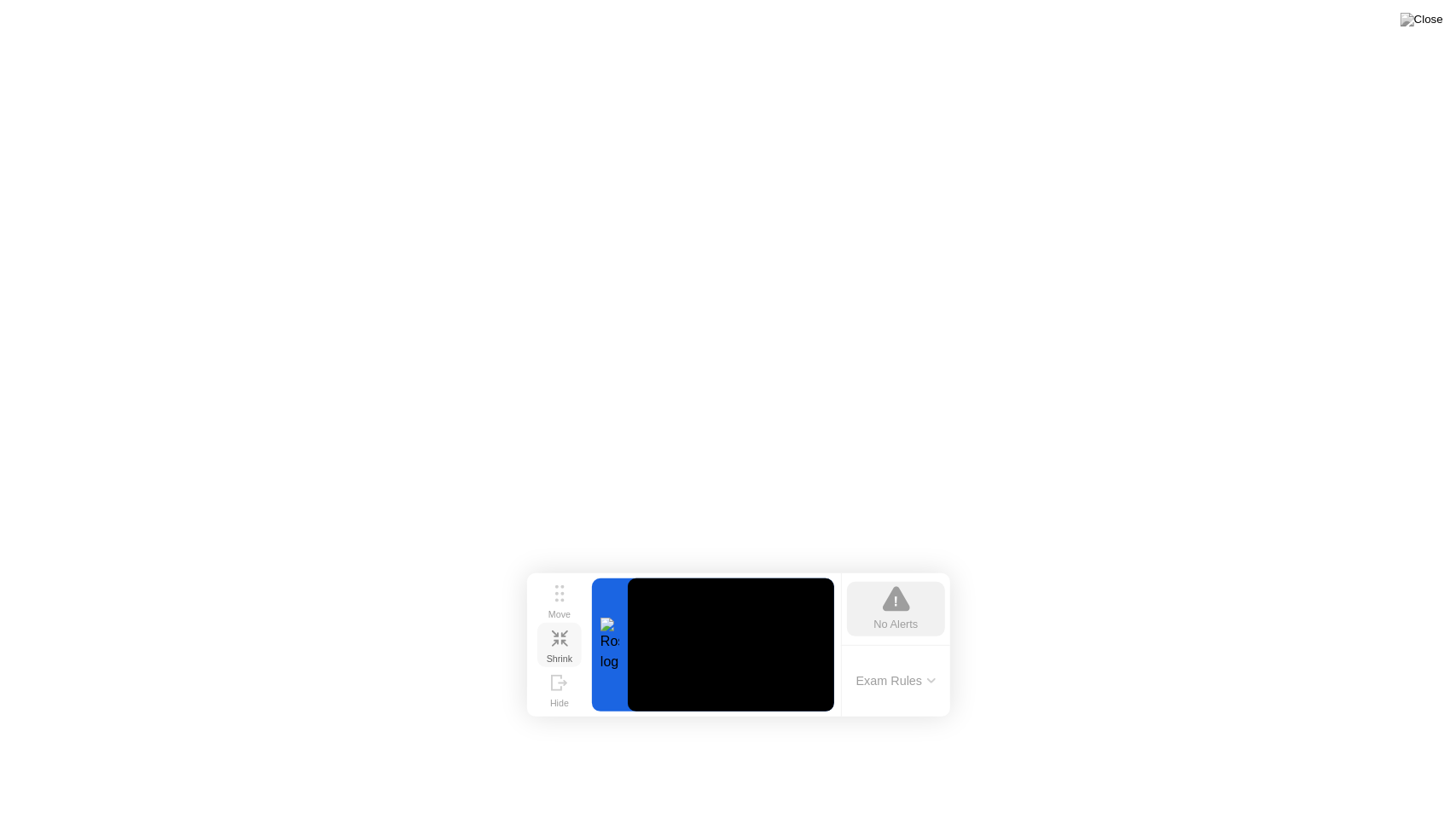
click at [593, 610] on div "Move Shrink Hide No Alerts Exam Rules" at bounding box center [738, 645] width 423 height 144
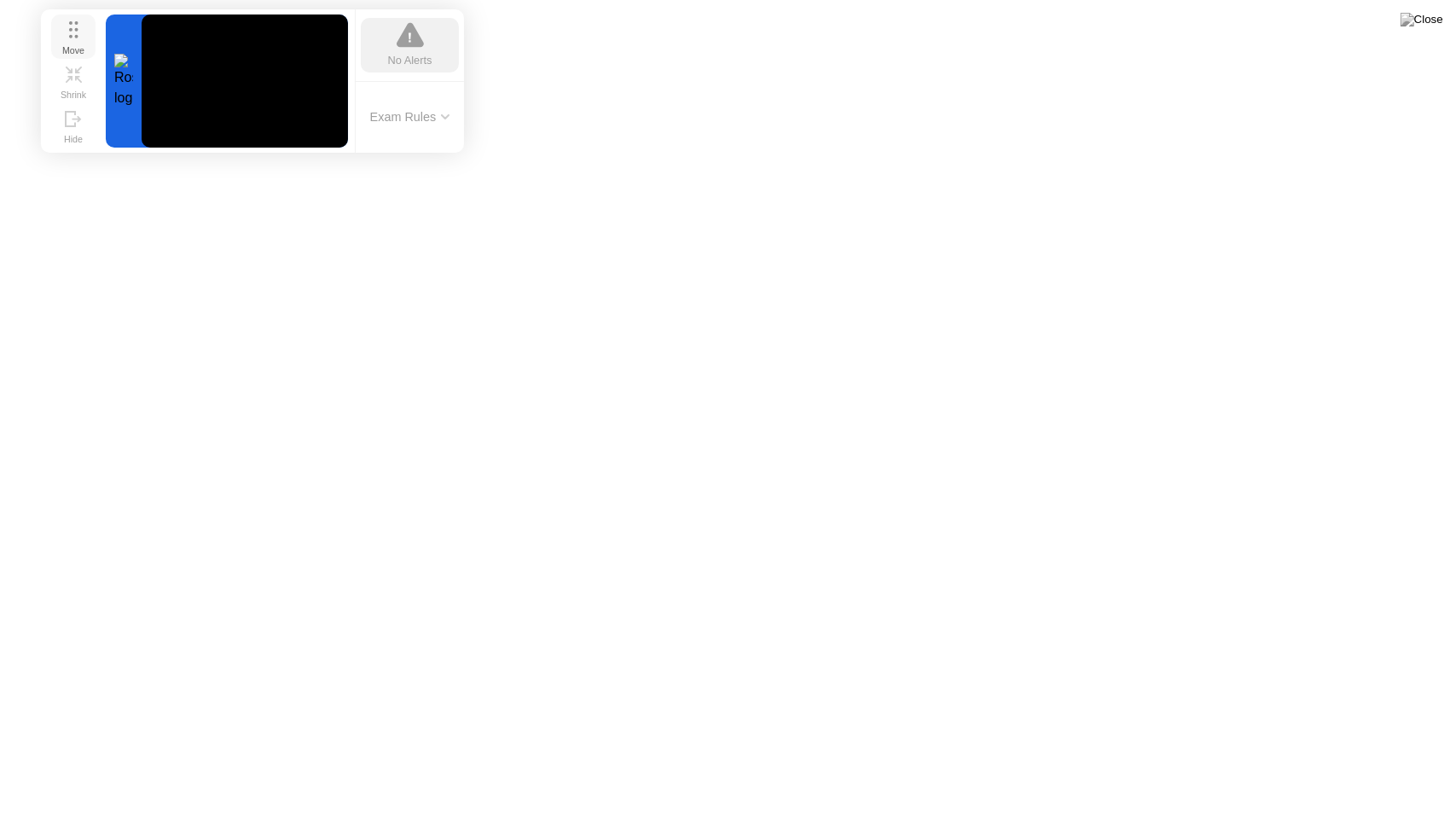
drag, startPoint x: 561, startPoint y: 601, endPoint x: 87, endPoint y: 54, distance: 723.8
click at [77, 46] on div "Move" at bounding box center [72, 50] width 22 height 10
click at [85, 92] on div "Shrink" at bounding box center [73, 97] width 26 height 10
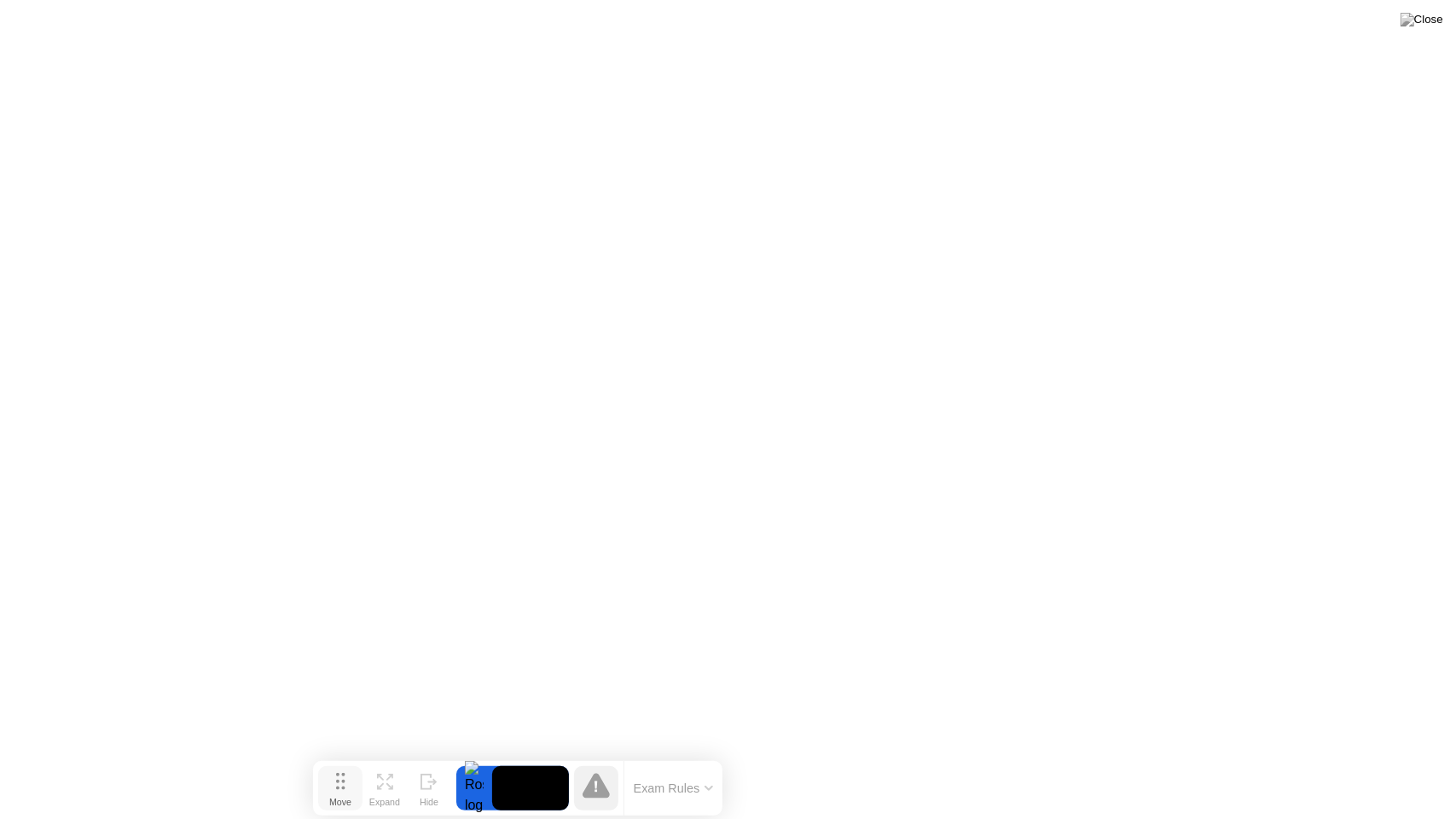
drag, startPoint x: 556, startPoint y: 603, endPoint x: 342, endPoint y: 789, distance: 283.5
click at [342, 758] on circle at bounding box center [343, 789] width 4 height 4
click at [592, 758] on icon at bounding box center [596, 786] width 28 height 25
click at [482, 758] on div at bounding box center [475, 788] width 36 height 45
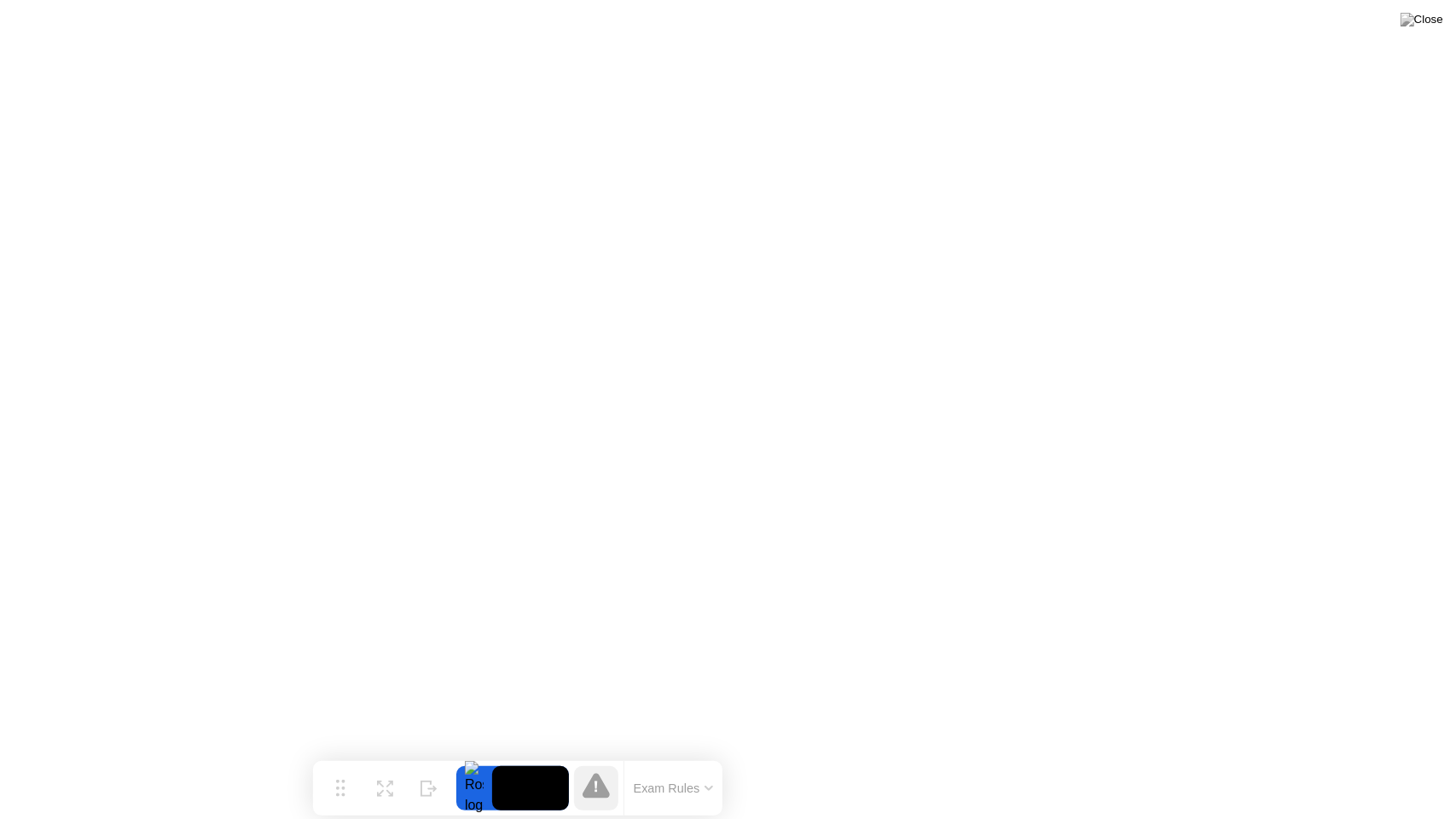
click at [531, 758] on video at bounding box center [531, 788] width 77 height 45
click at [592, 758] on icon at bounding box center [596, 786] width 28 height 25
click at [594, 758] on icon at bounding box center [596, 787] width 4 height 12
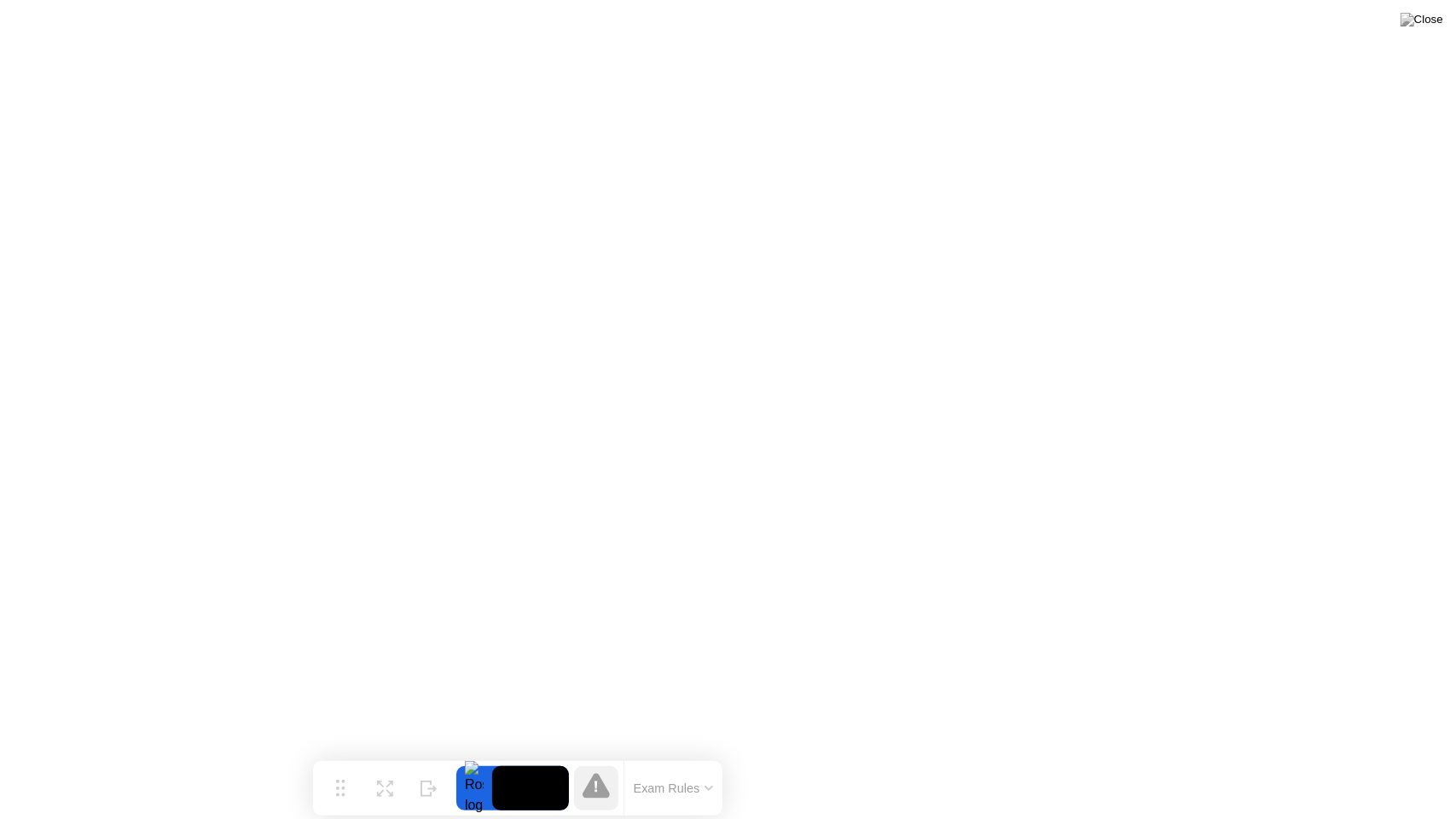
click at [594, 758] on icon at bounding box center [596, 787] width 4 height 12
click at [673, 758] on button "Exam Rules" at bounding box center [673, 789] width 90 height 15
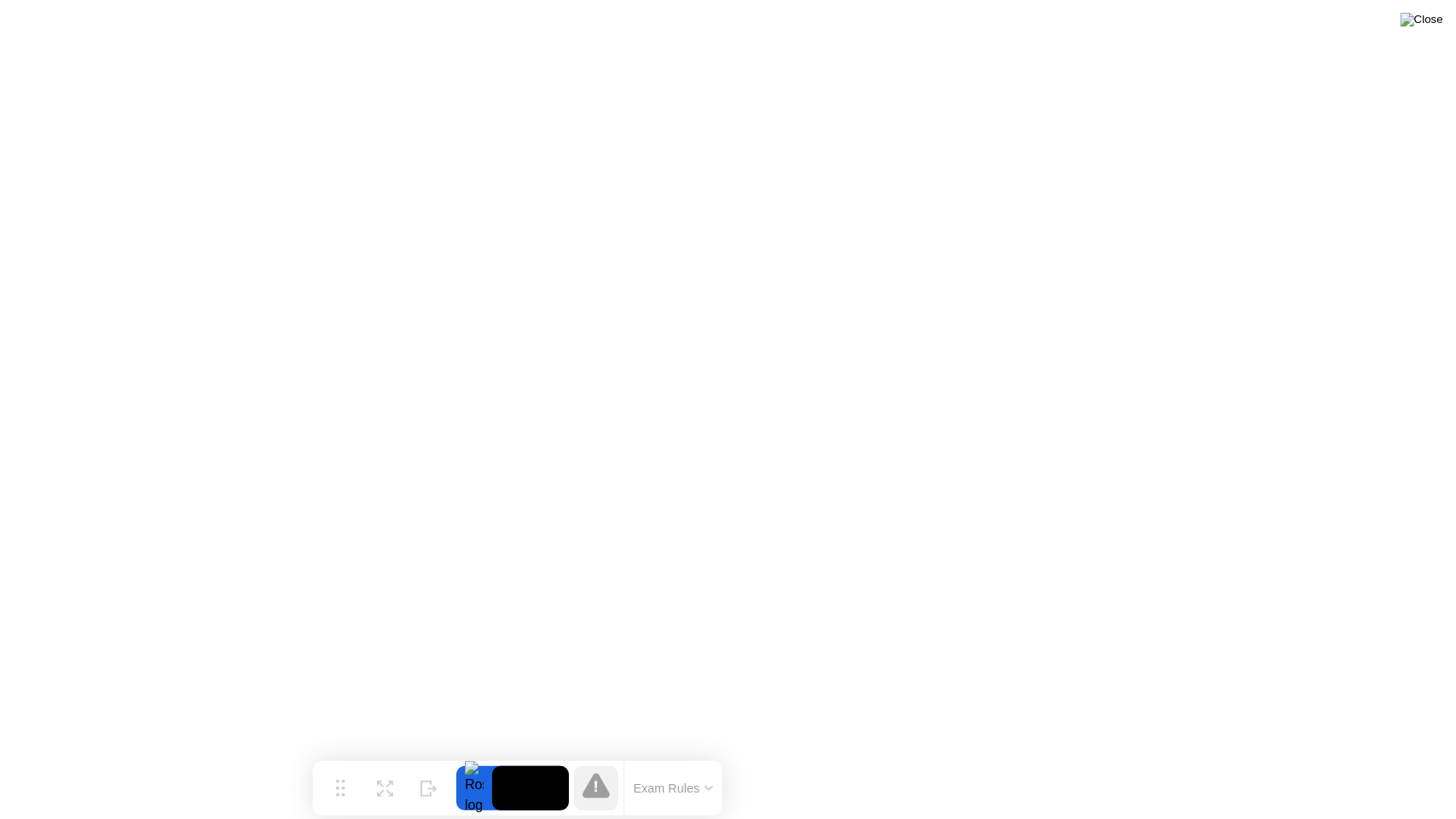
click at [1436, 26] on img at bounding box center [1422, 19] width 43 height 13
